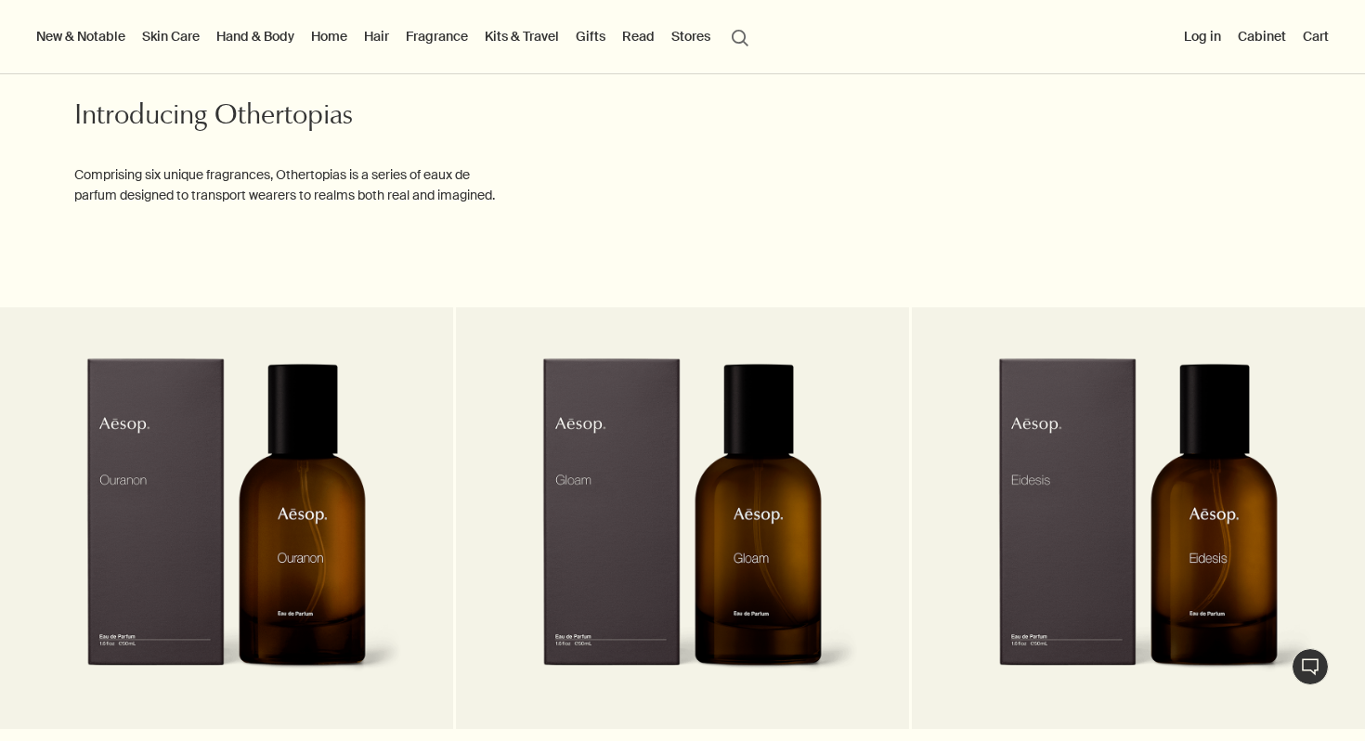
scroll to position [2511, 0]
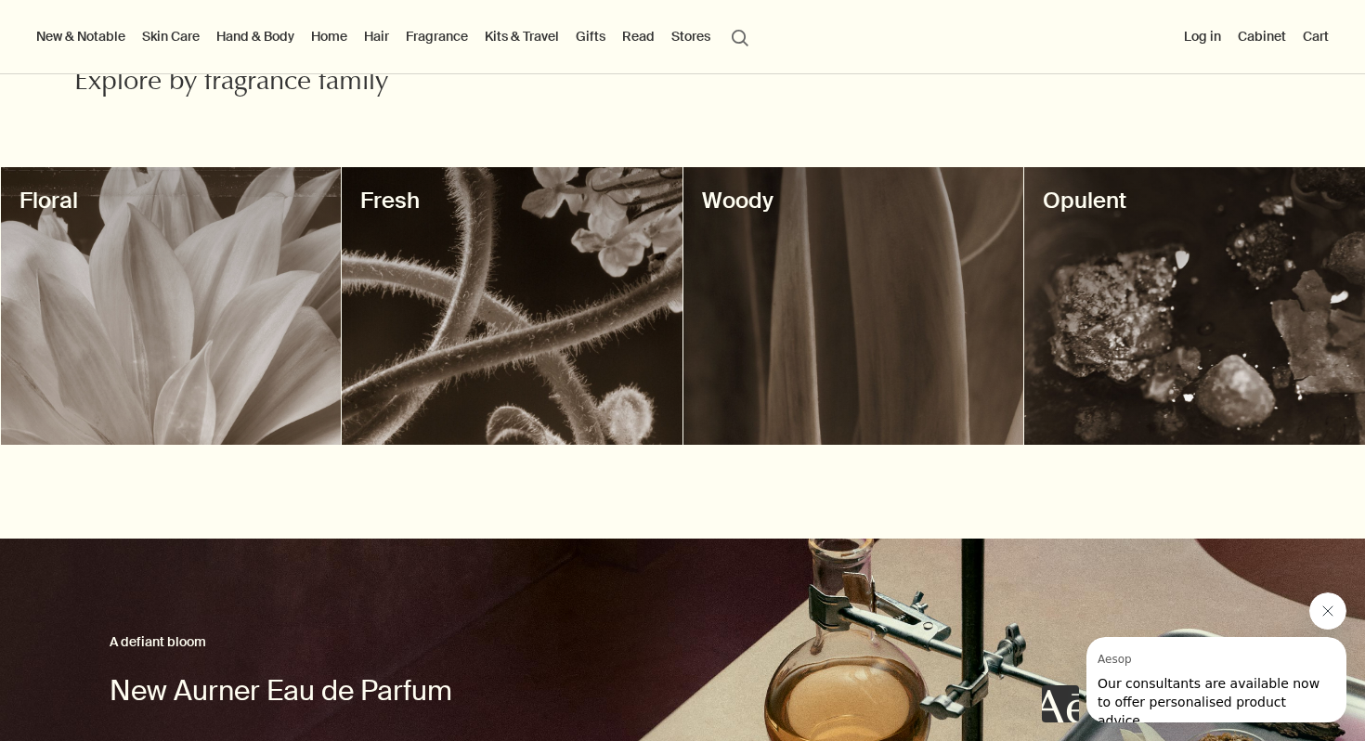
scroll to position [0, 0]
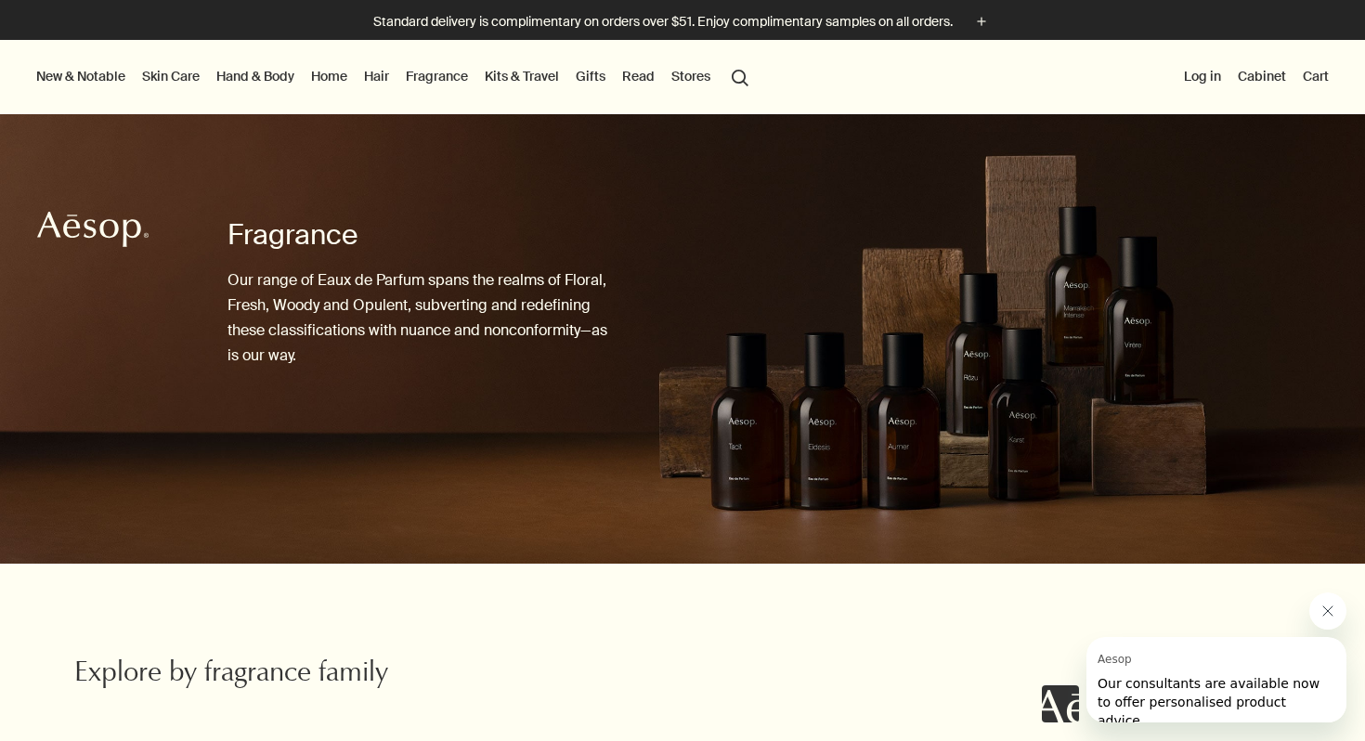
click at [740, 82] on button "search Search" at bounding box center [739, 75] width 33 height 35
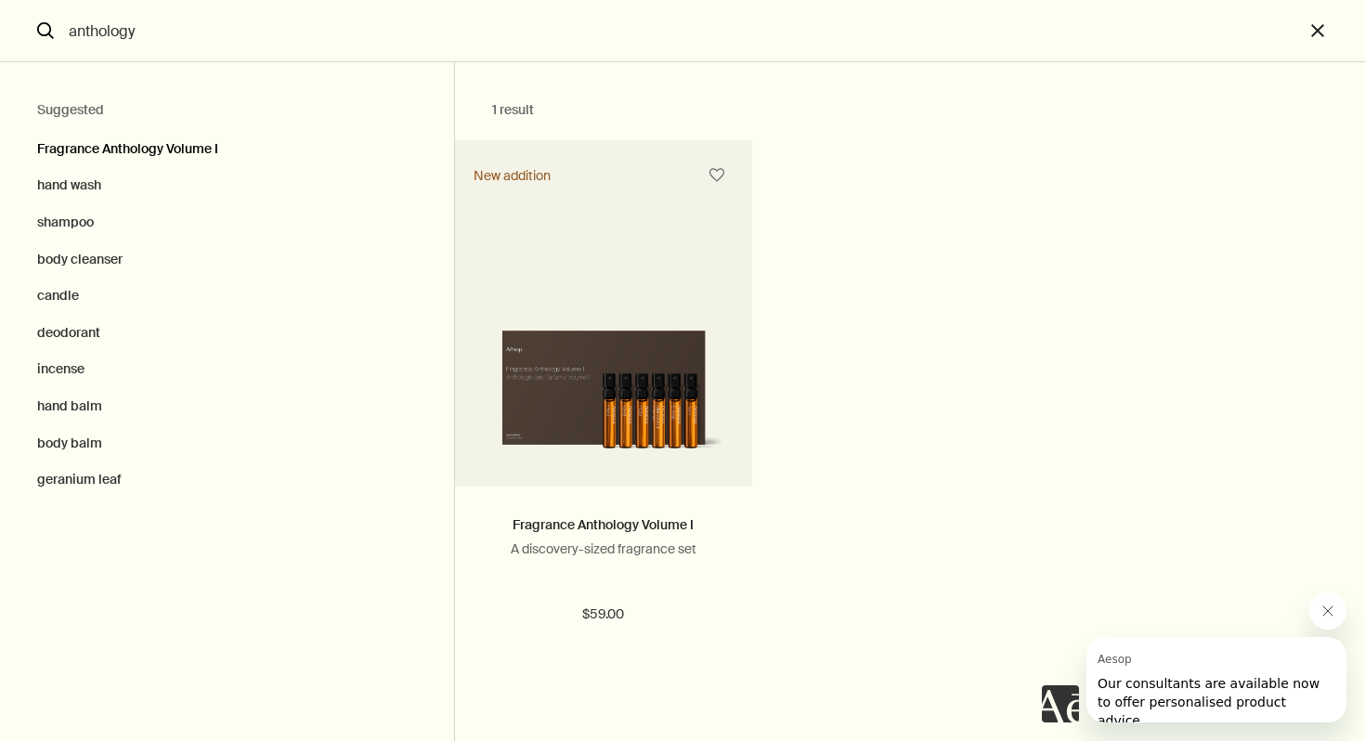
click at [237, 153] on button "Fragrance Anthology Volume I" at bounding box center [227, 145] width 454 height 46
type input "Fragrance Anthology Volume I"
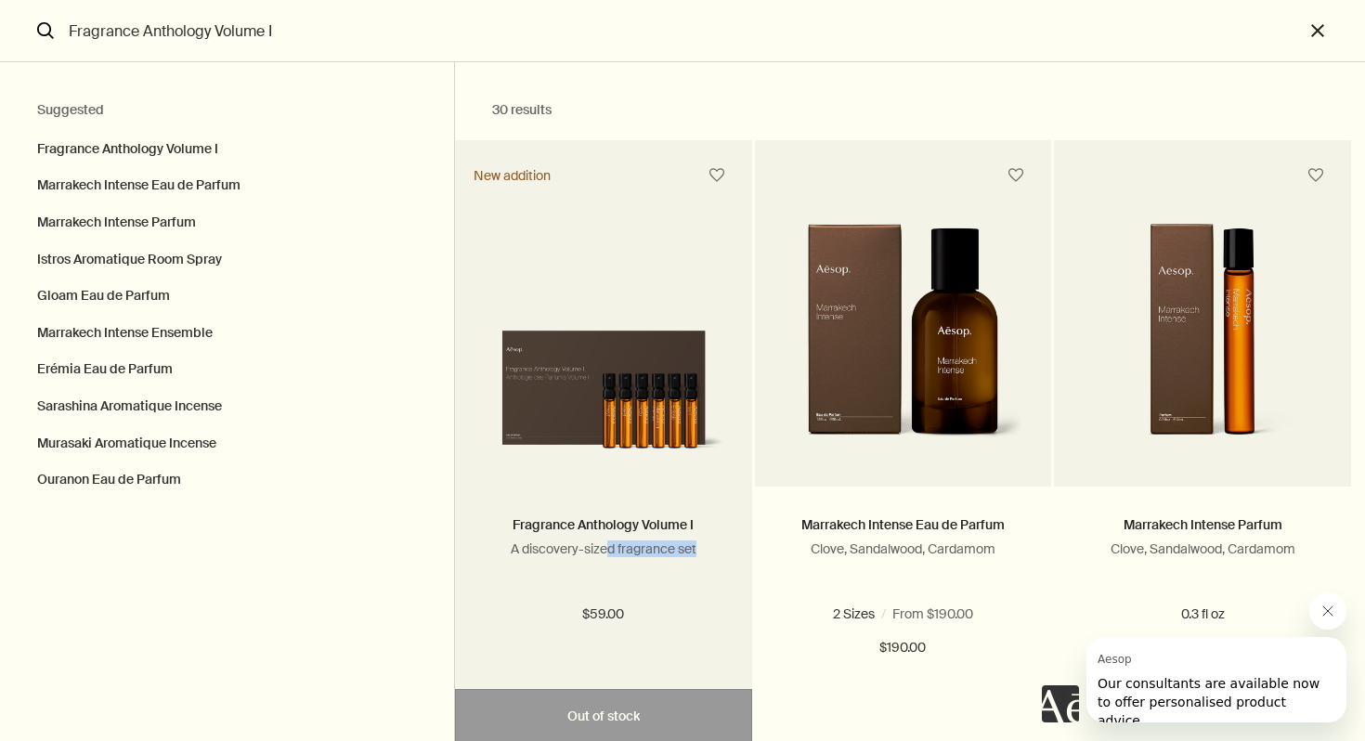
click at [608, 561] on div "Fragrance Anthology Volume I A discovery-sized fragrance set" at bounding box center [603, 552] width 241 height 76
click at [720, 175] on button "Search" at bounding box center [716, 175] width 33 height 33
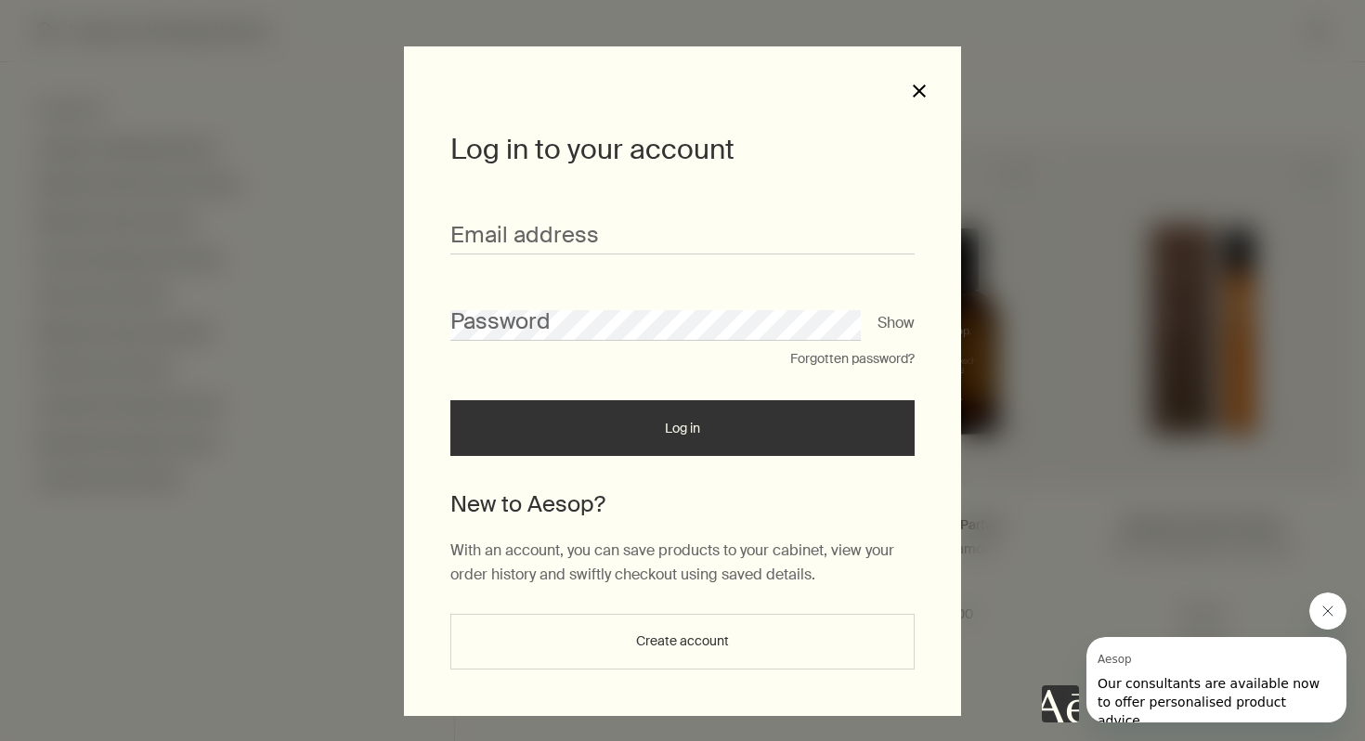
click at [917, 95] on button "close" at bounding box center [919, 91] width 17 height 17
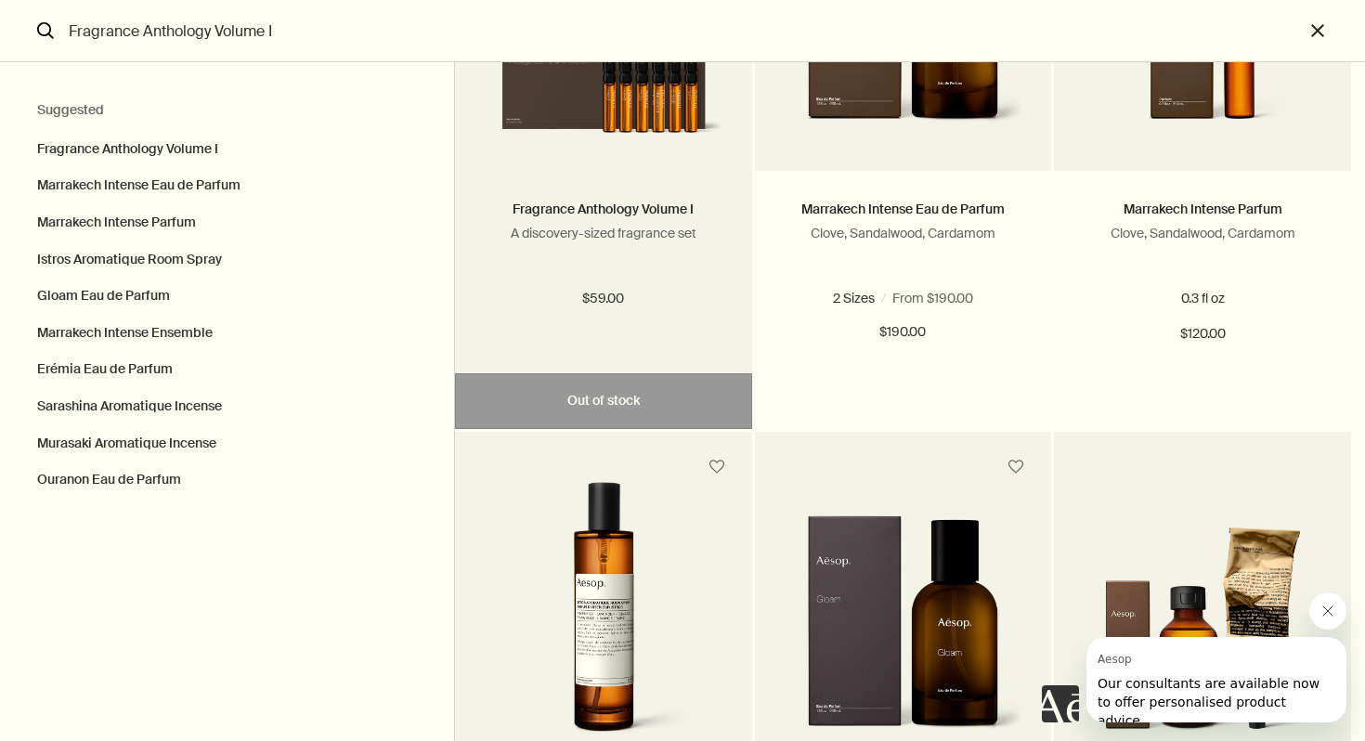
scroll to position [410, 0]
